Goal: Task Accomplishment & Management: Complete application form

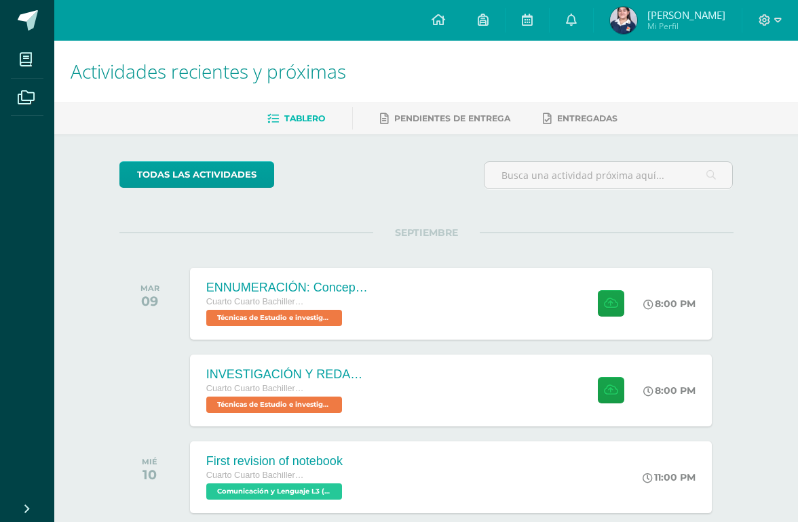
click at [258, 368] on div "INVESTIGACIÓN Y REDACCIÓN: Respuesta a preguntas." at bounding box center [287, 375] width 163 height 14
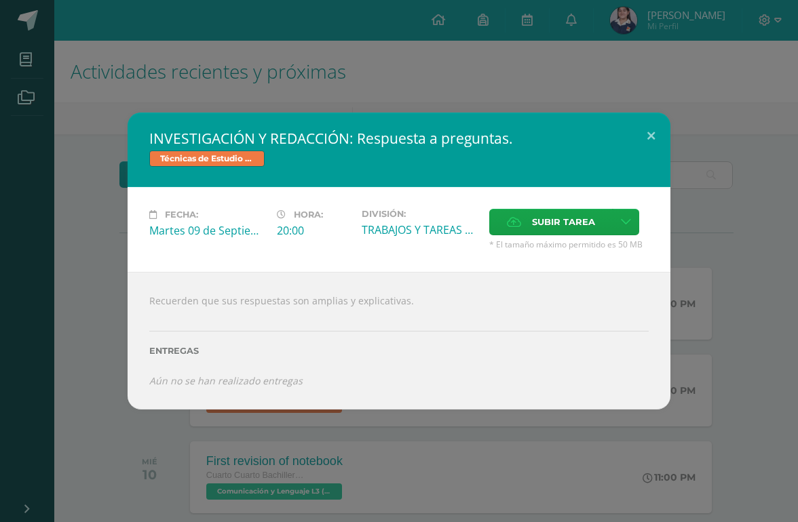
click at [522, 218] on label "Subir tarea" at bounding box center [550, 222] width 123 height 26
click at [0, 0] on input "Subir tarea" at bounding box center [0, 0] width 0 height 0
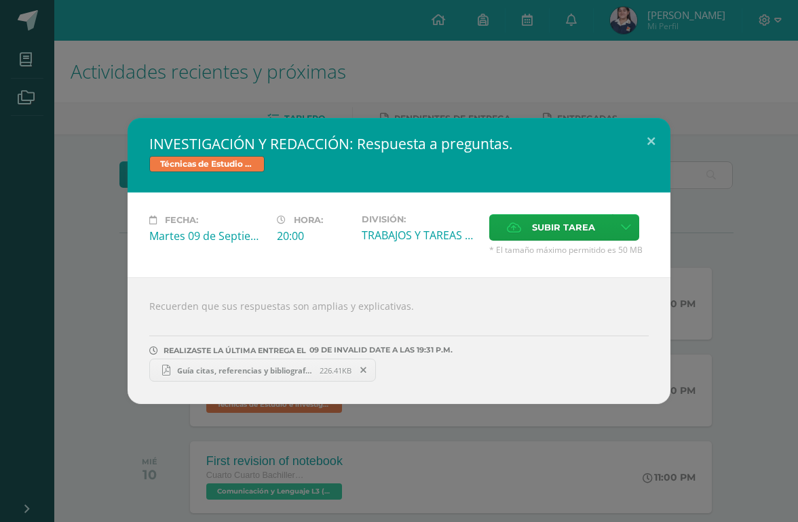
click at [732, 274] on div "INVESTIGACIÓN Y REDACCIÓN: Respuesta a preguntas. Técnicas de Estudio e investi…" at bounding box center [398, 261] width 787 height 286
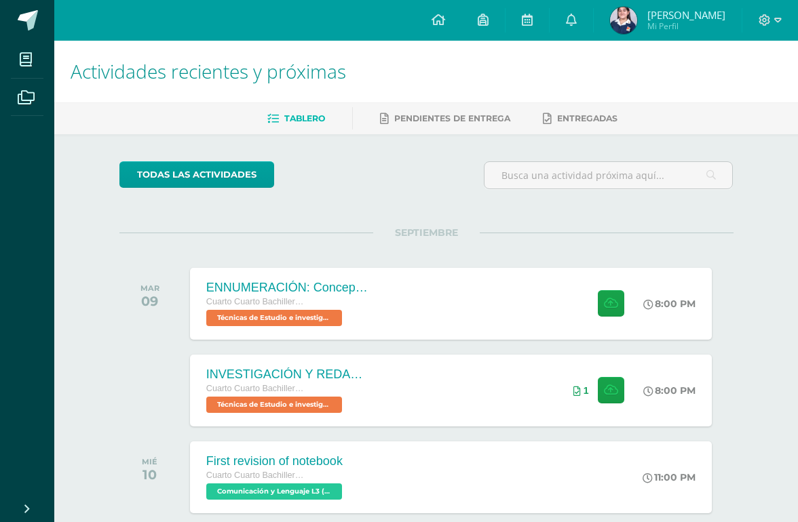
click at [235, 298] on span "Cuarto Cuarto Bachillerato en Ciencias y Letras con Orientación en Computación" at bounding box center [257, 301] width 102 height 9
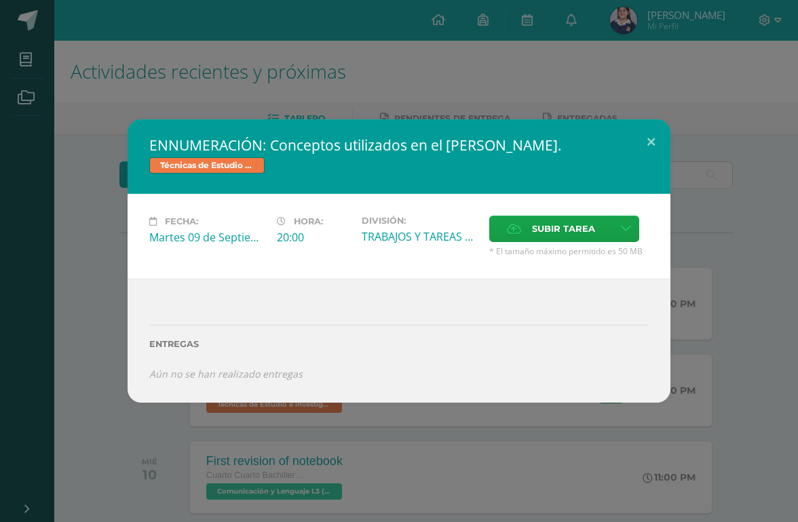
click at [566, 227] on span "Subir tarea" at bounding box center [563, 228] width 63 height 25
click at [0, 0] on input "Subir tarea" at bounding box center [0, 0] width 0 height 0
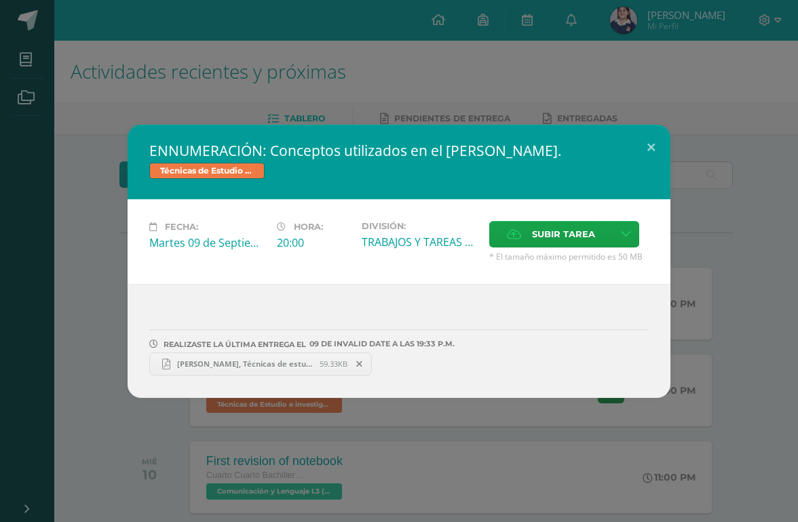
click at [732, 275] on div "ENNUMERACIÓN: Conceptos utilizados en el [PERSON_NAME]. Técnicas de Estudio e i…" at bounding box center [398, 261] width 787 height 273
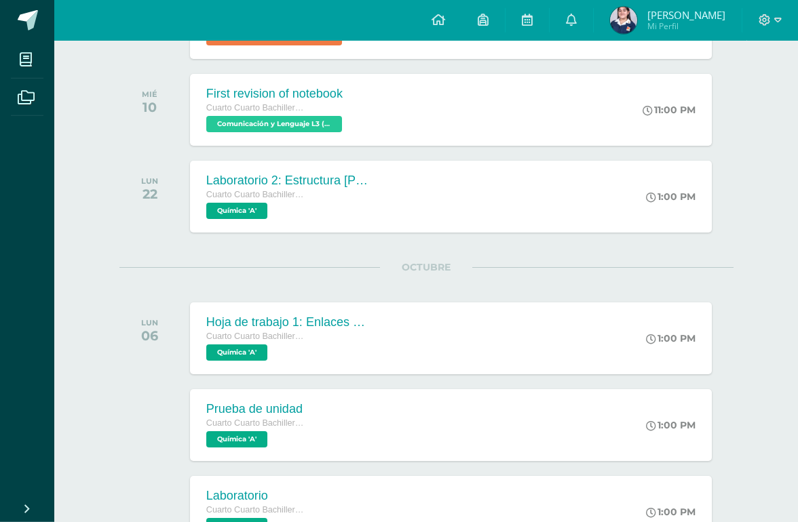
scroll to position [368, 0]
click at [206, 211] on span "Química 'A'" at bounding box center [236, 210] width 61 height 16
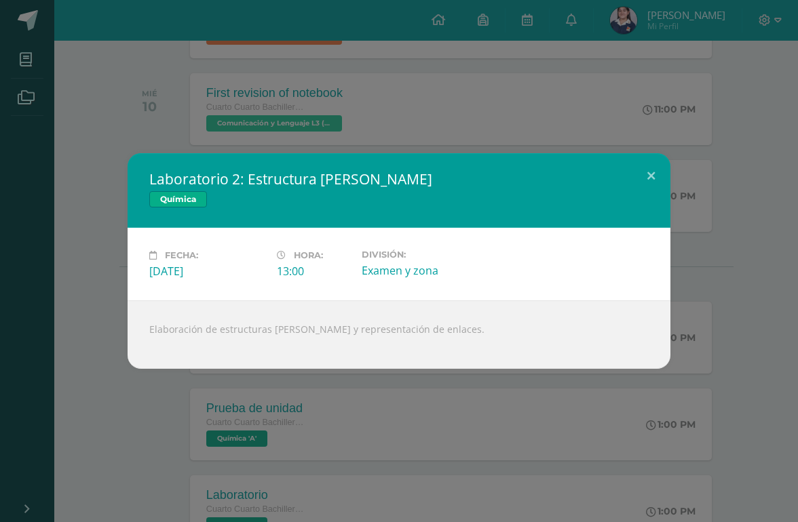
click at [732, 395] on div "Laboratorio 2: Estructura [PERSON_NAME] Química Fecha: [DATE] Hora: 13:00 Divis…" at bounding box center [399, 261] width 798 height 522
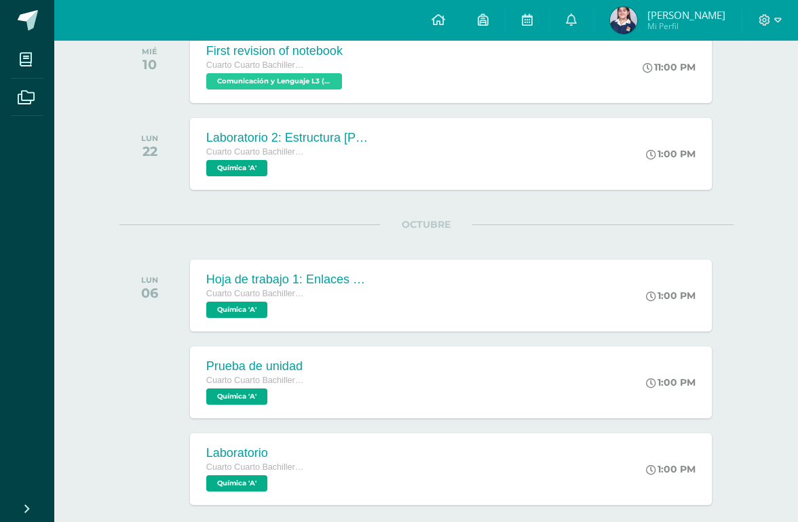
scroll to position [411, 0]
click at [240, 294] on span "Cuarto Cuarto Bachillerato en Ciencias y Letras con Orientación en Computación" at bounding box center [257, 292] width 102 height 9
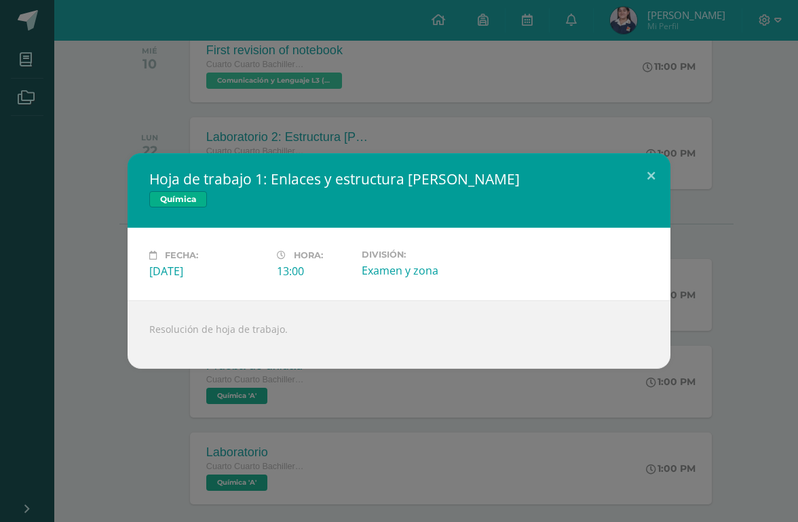
click at [732, 408] on div "Hoja de trabajo 1: Enlaces y estructura [PERSON_NAME] Química Fecha: [DATE] Hor…" at bounding box center [399, 261] width 798 height 522
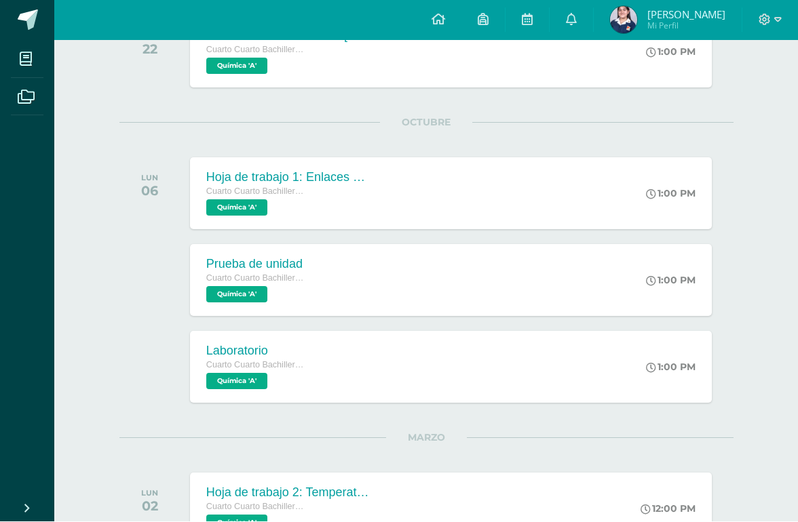
scroll to position [513, 0]
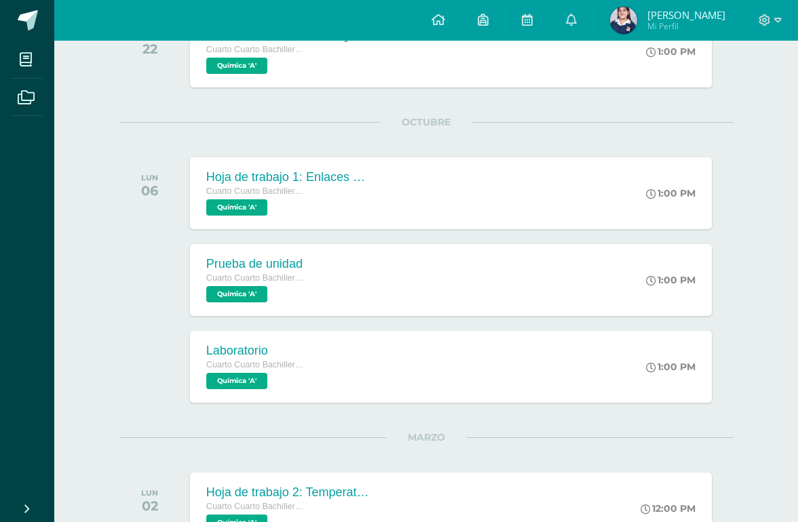
click at [686, 373] on div "1:00 PM" at bounding box center [671, 367] width 50 height 12
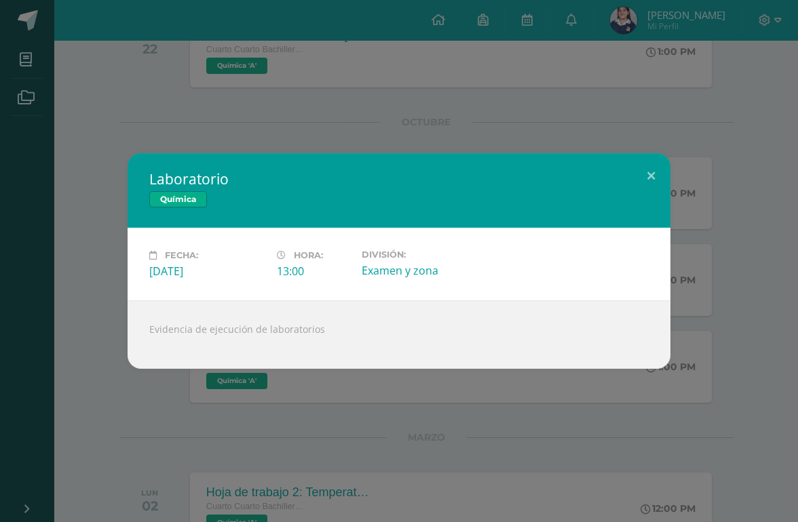
click at [722, 352] on div "Laboratorio Química Fecha: [DATE] Hora: 13:00 División: Examen y zona" at bounding box center [398, 261] width 787 height 216
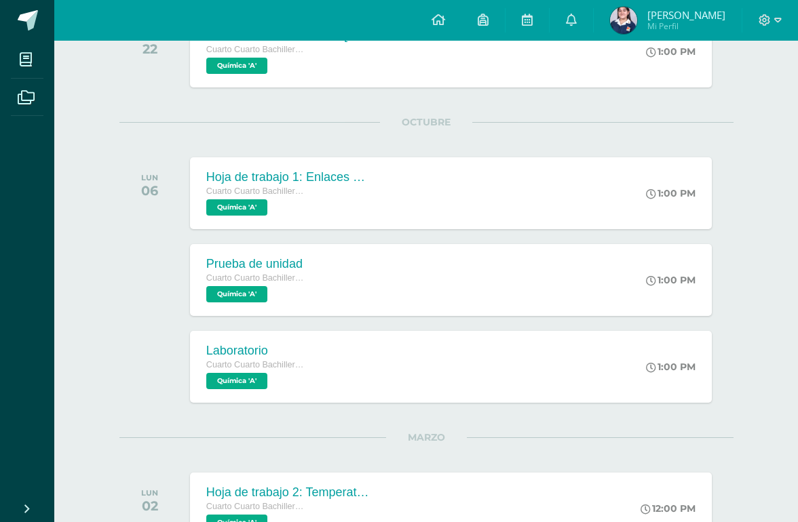
click at [630, 479] on div "Hoja de trabajo 2: Temperatura Cuarto Cuarto Bachillerato en Ciencias y Letras …" at bounding box center [451, 509] width 522 height 72
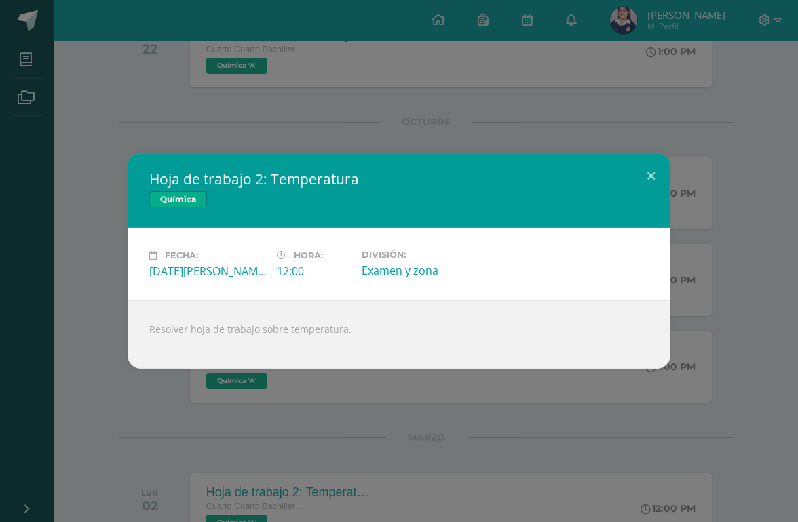
click at [720, 369] on div "Hoja de trabajo 2: Temperatura Química Fecha: [DATE][PERSON_NAME] Hora: 12:00 D…" at bounding box center [398, 261] width 787 height 216
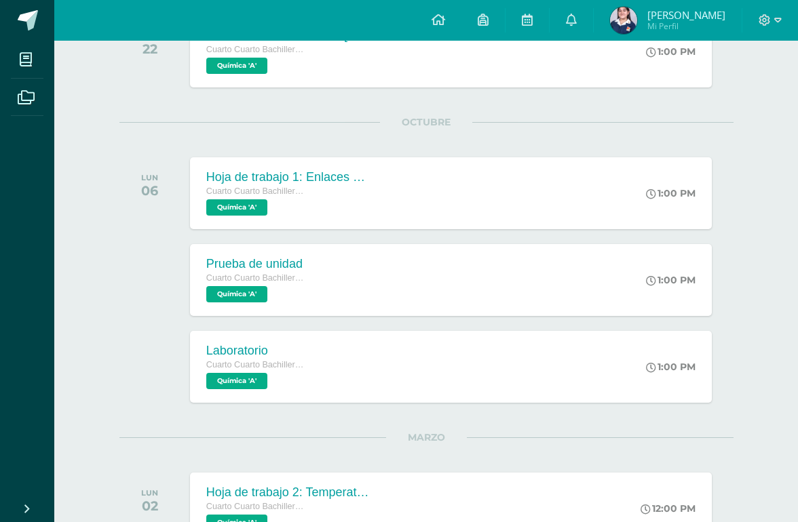
click at [629, 479] on div "Hoja de trabajo 2: Temperatura Cuarto Cuarto Bachillerato en Ciencias y Letras …" at bounding box center [451, 509] width 522 height 72
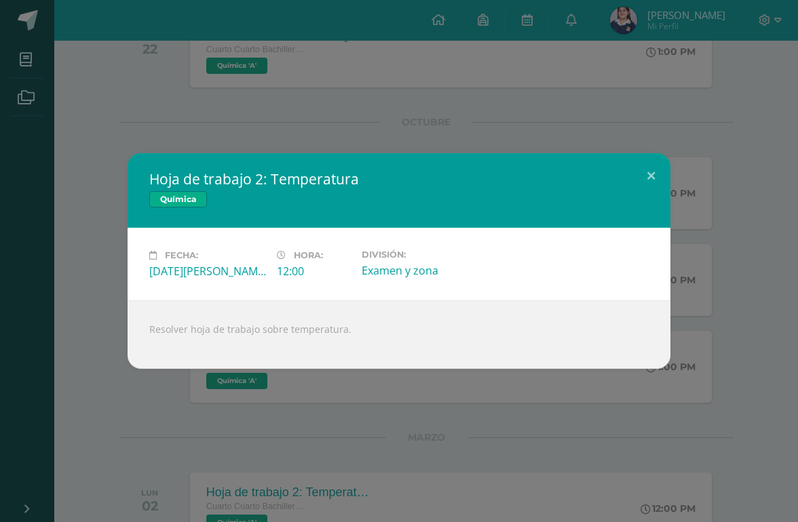
click at [692, 423] on div "Hoja de trabajo 2: Temperatura Química Fecha: [DATE][PERSON_NAME] Hora: 12:00 D…" at bounding box center [399, 261] width 798 height 522
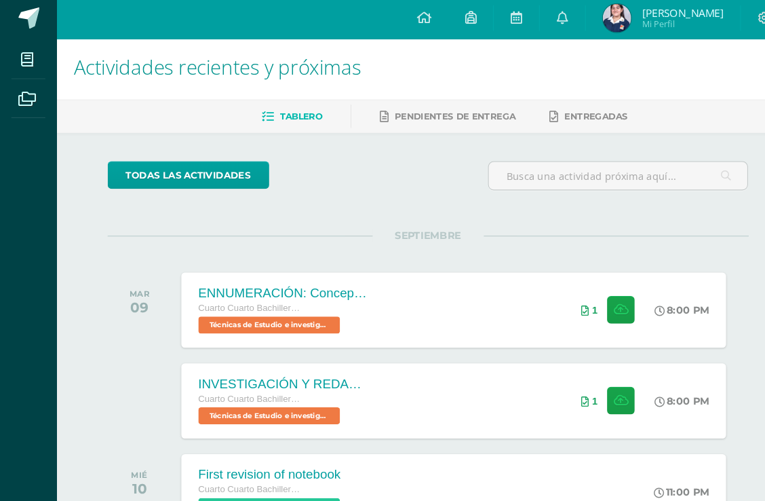
scroll to position [0, 0]
